Goal: Navigation & Orientation: Find specific page/section

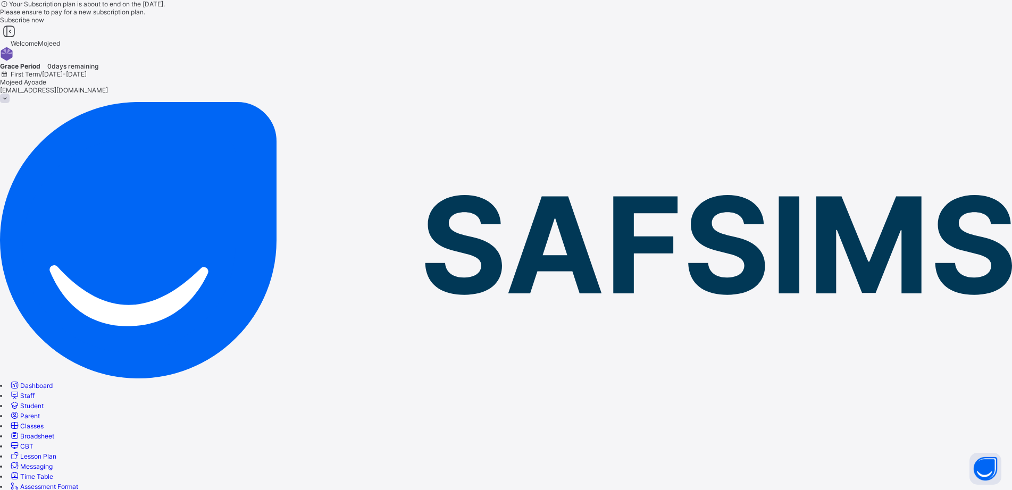
click at [44, 422] on span "Classes" at bounding box center [31, 426] width 23 height 8
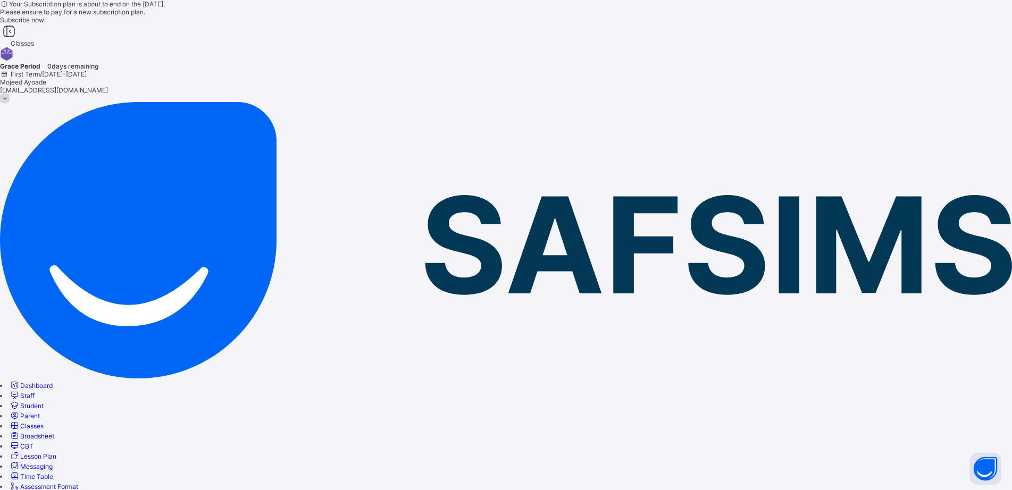
type input "*"
